Goal: Find specific page/section: Find specific page/section

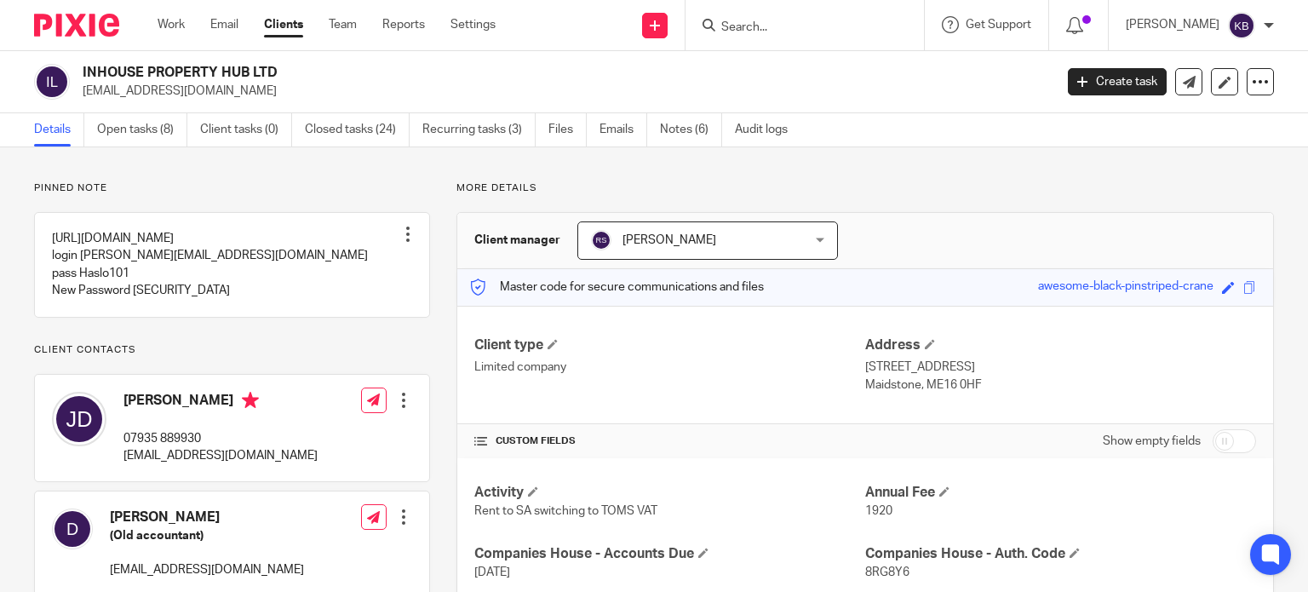
scroll to position [426, 0]
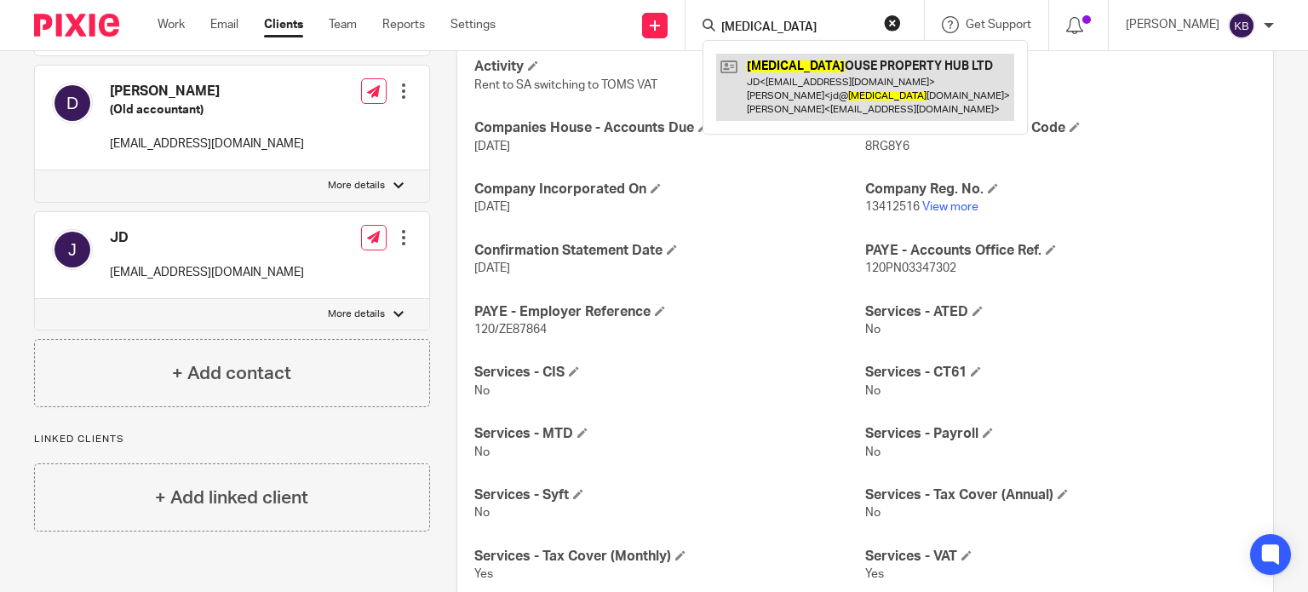
type input "inh"
click at [791, 79] on link at bounding box center [865, 87] width 298 height 67
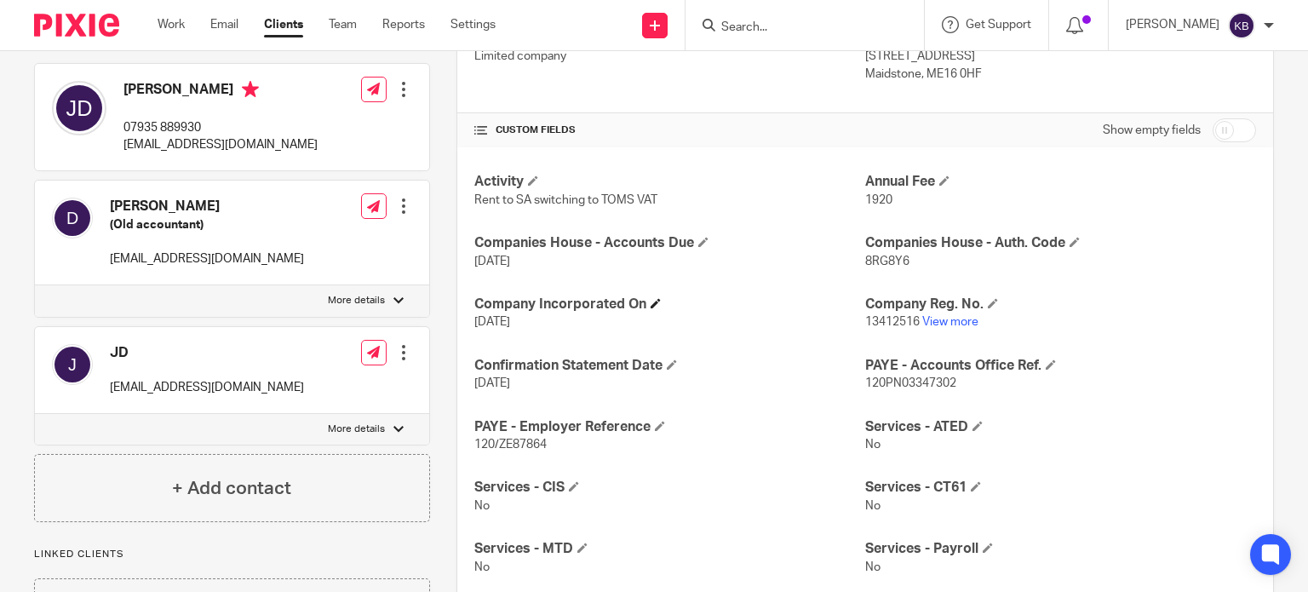
scroll to position [341, 0]
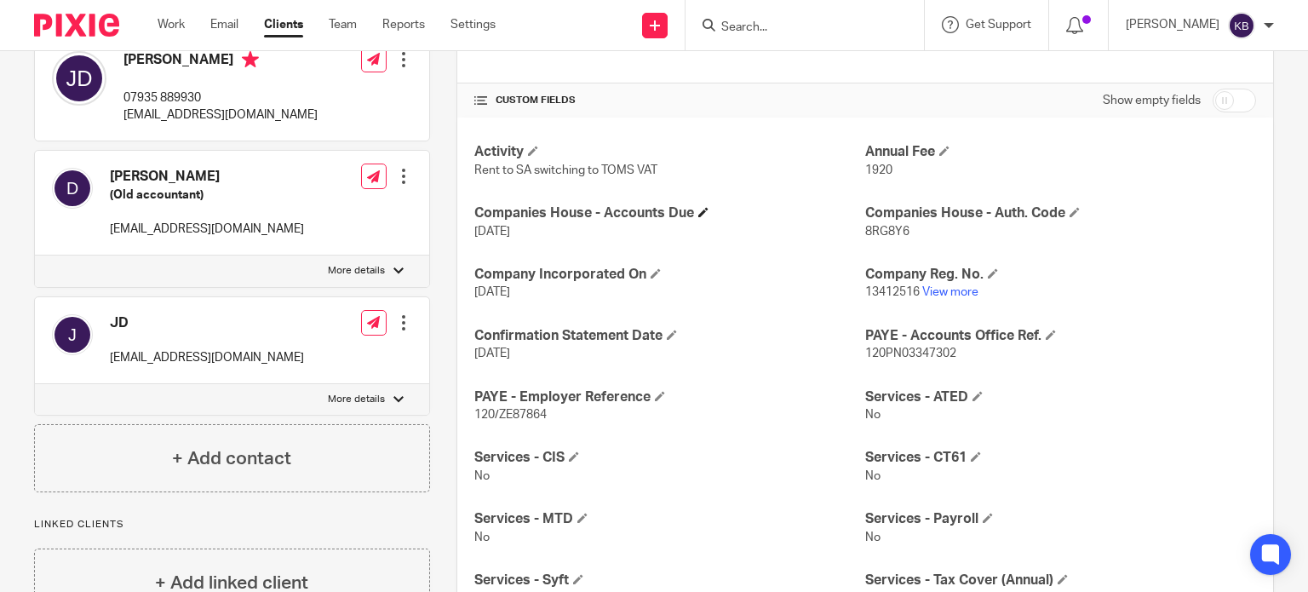
click at [644, 216] on h4 "Companies House - Accounts Due" at bounding box center [669, 213] width 391 height 18
click at [709, 275] on h4 "Company Incorporated On" at bounding box center [669, 275] width 391 height 18
click at [1139, 235] on p "8RG8Y6" at bounding box center [1060, 231] width 391 height 17
